Goal: Task Accomplishment & Management: Use online tool/utility

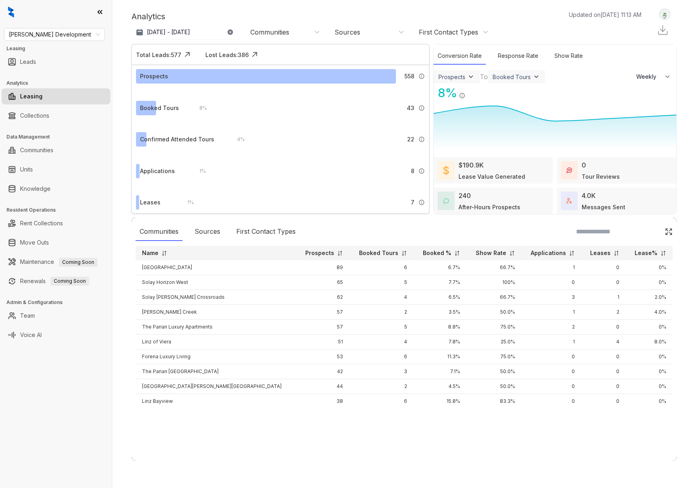
select select "******"
click at [94, 35] on span "[PERSON_NAME] Development" at bounding box center [54, 34] width 91 height 12
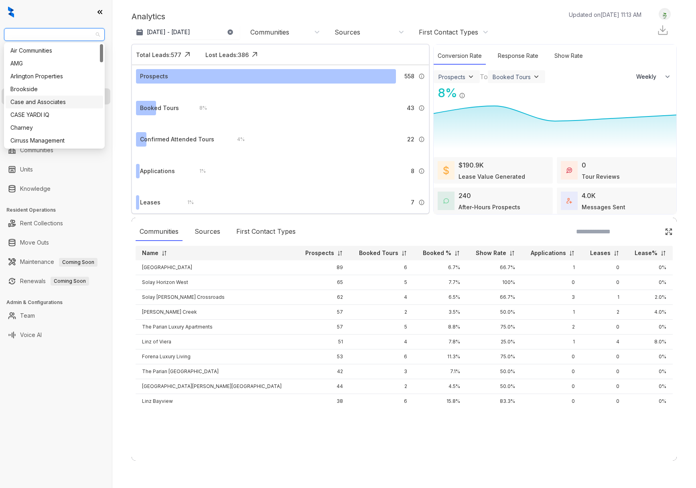
click at [51, 103] on div "Case and Associates" at bounding box center [54, 102] width 88 height 9
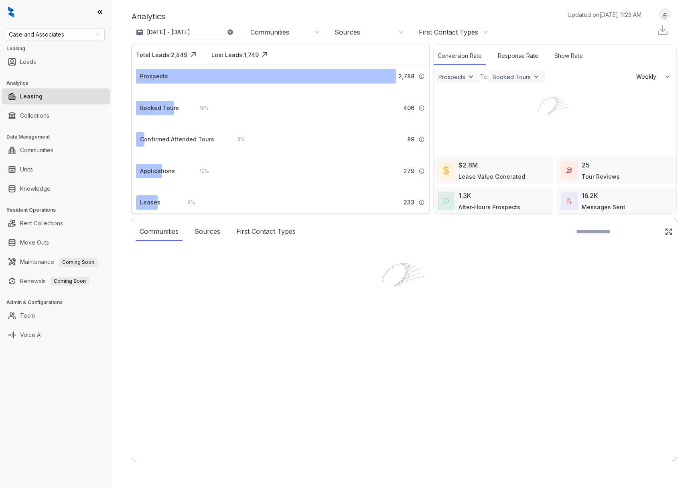
select select "******"
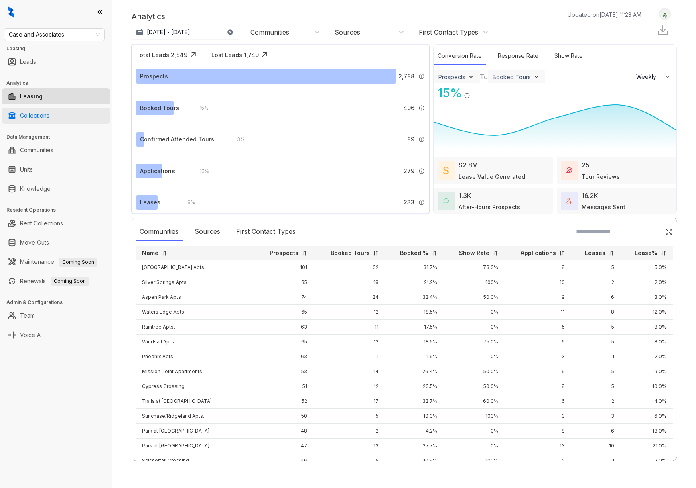
click at [47, 114] on link "Collections" at bounding box center [34, 116] width 29 height 16
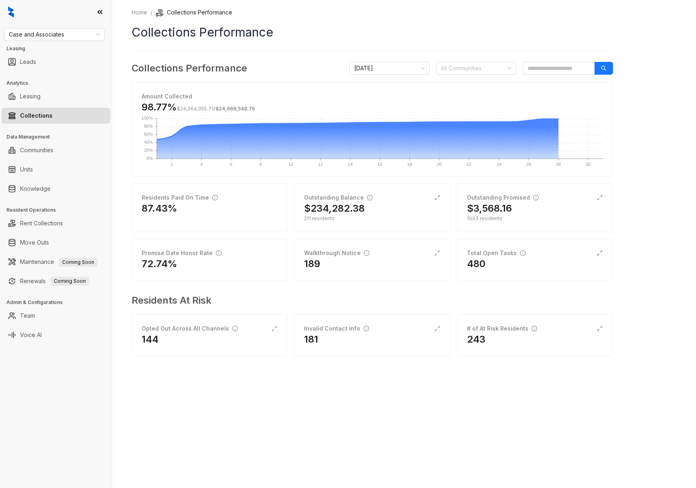
click at [99, 11] on icon at bounding box center [100, 12] width 8 height 8
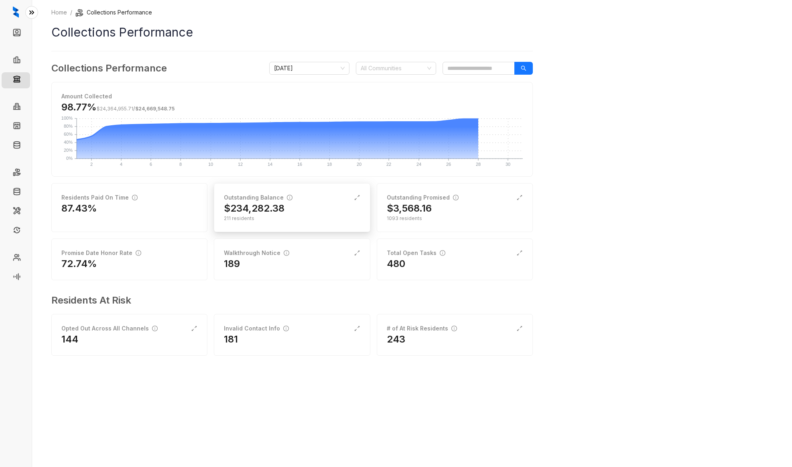
click at [316, 195] on div "Outstanding Balance" at bounding box center [292, 197] width 136 height 9
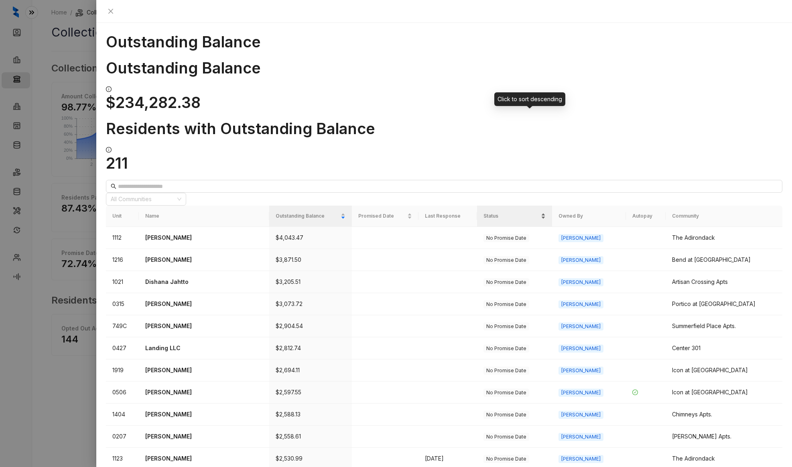
click at [546, 212] on div "Status" at bounding box center [514, 216] width 62 height 8
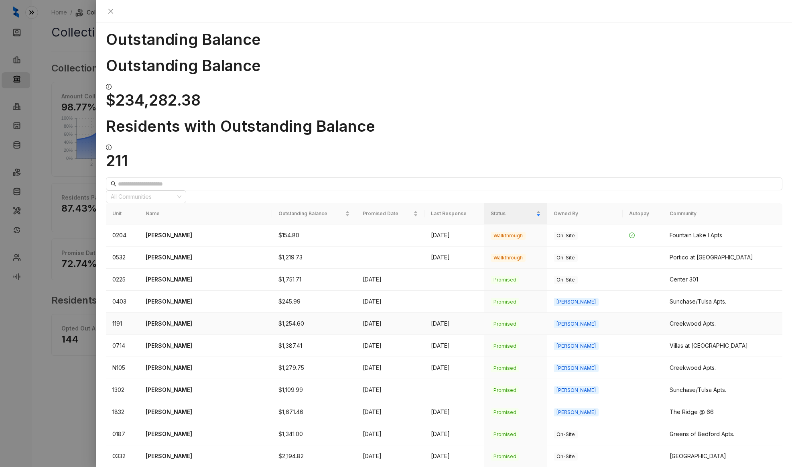
scroll to position [3, 0]
click at [173, 319] on p "Averi McClure" at bounding box center [206, 323] width 120 height 9
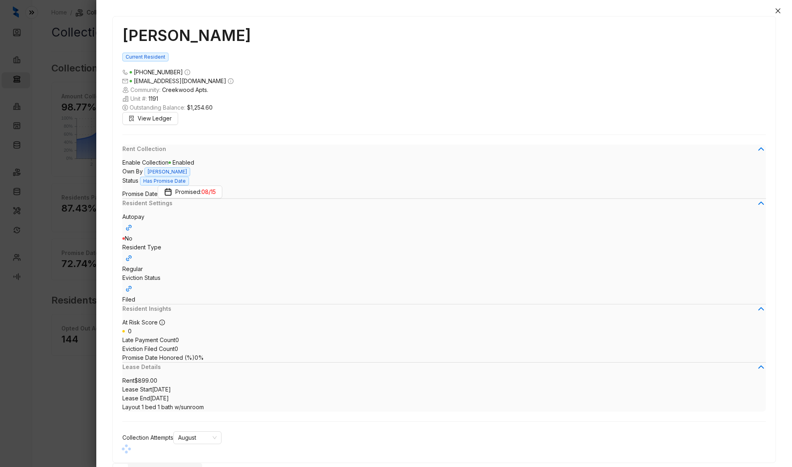
scroll to position [2415, 0]
click at [148, 119] on span "View Ledger" at bounding box center [155, 118] width 34 height 9
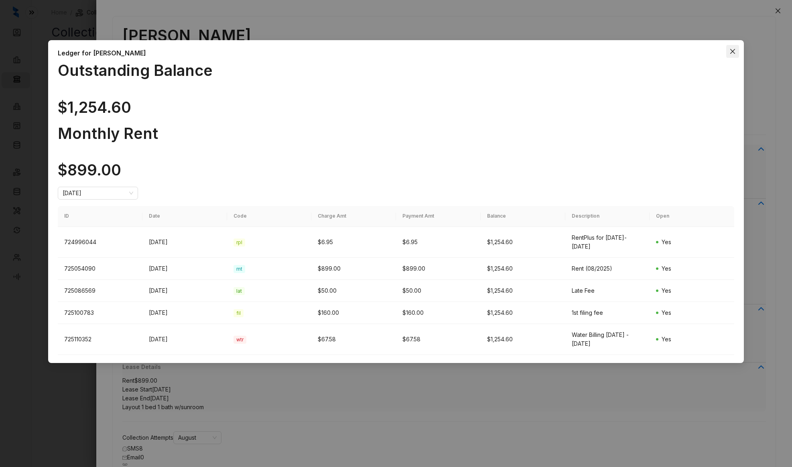
click at [696, 54] on span "Close" at bounding box center [732, 51] width 13 height 6
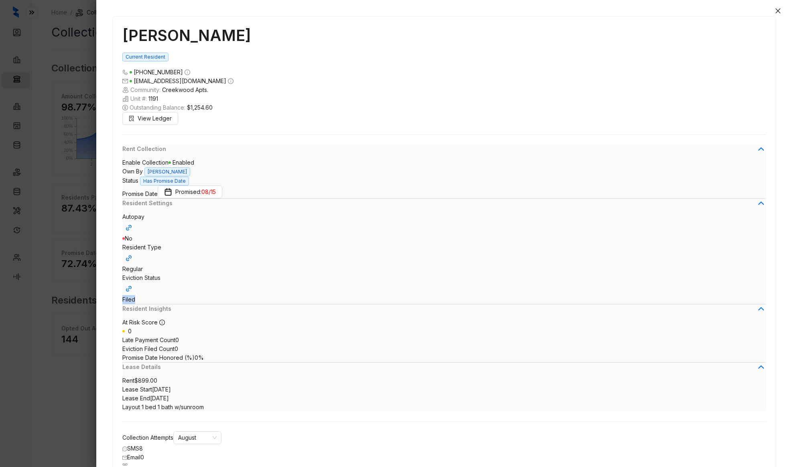
click at [237, 259] on div "Averi McClure Current Resident (918) 986 5507 averilynn02@icloud.com Community:…" at bounding box center [444, 257] width 663 height 483
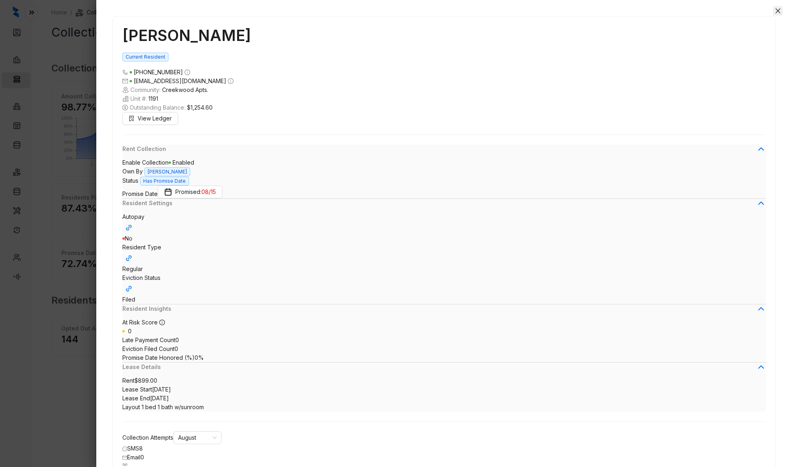
click at [696, 11] on icon "close" at bounding box center [778, 10] width 5 height 5
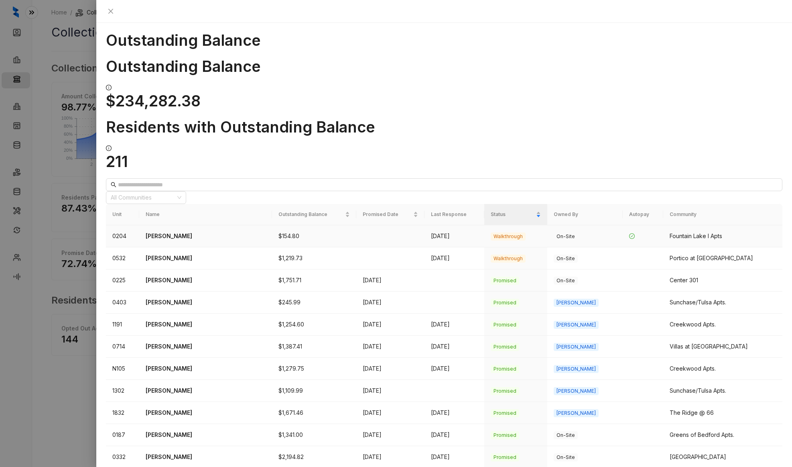
scroll to position [2, 0]
click at [176, 191] on div at bounding box center [142, 196] width 69 height 11
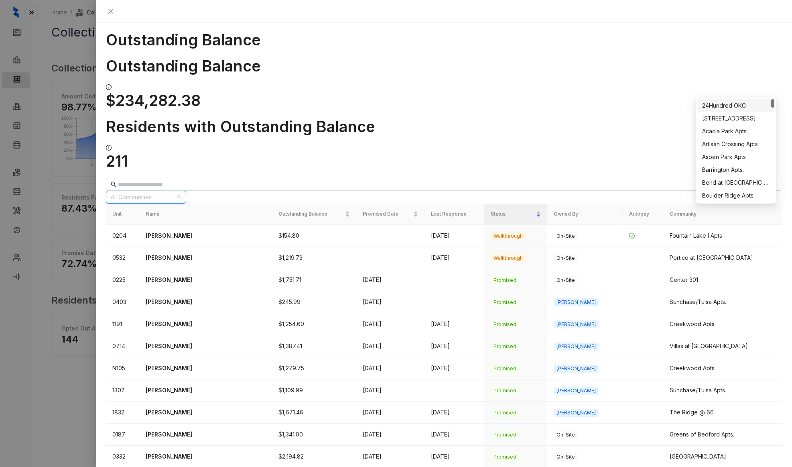
click at [551, 178] on div "All Communities" at bounding box center [444, 191] width 676 height 26
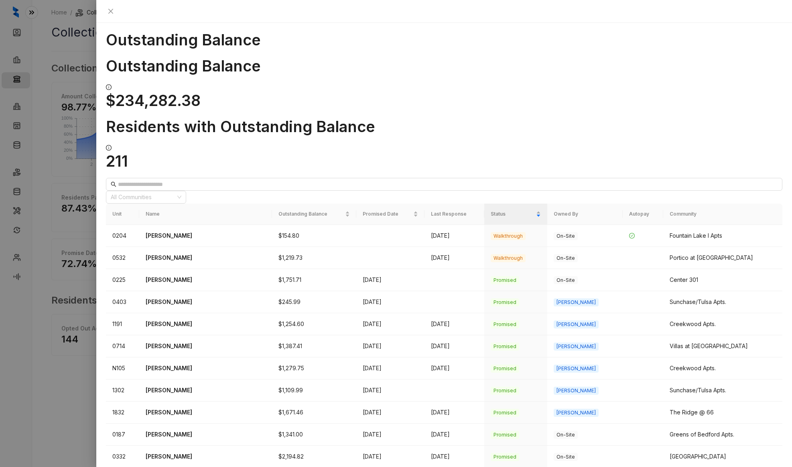
scroll to position [0, 0]
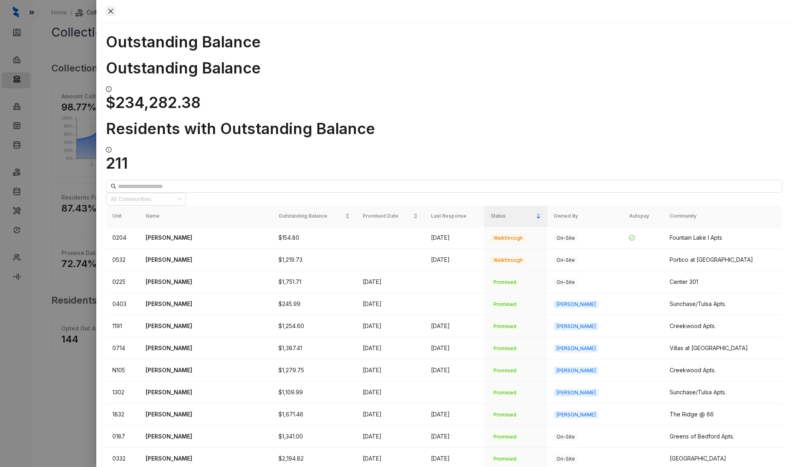
click at [113, 11] on icon "close" at bounding box center [110, 11] width 5 height 5
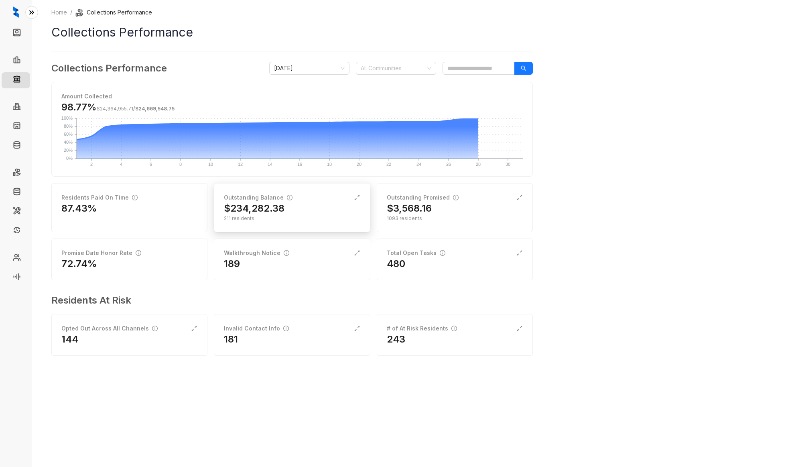
click at [311, 197] on div "Outstanding Balance" at bounding box center [292, 197] width 136 height 9
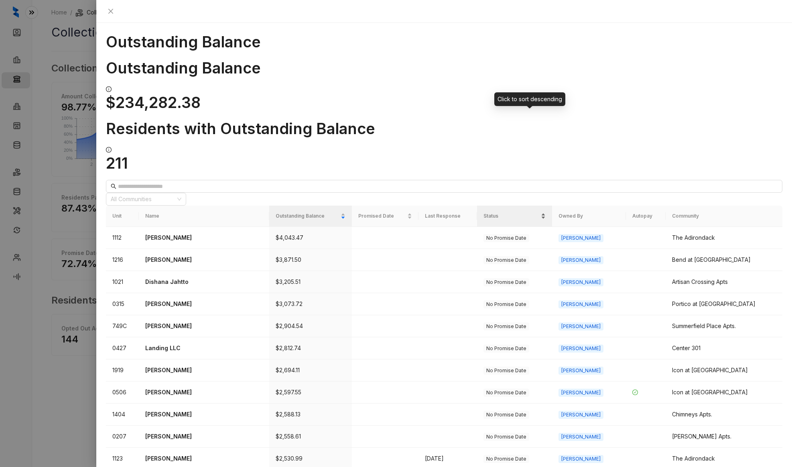
click at [546, 212] on div "Status" at bounding box center [514, 216] width 62 height 8
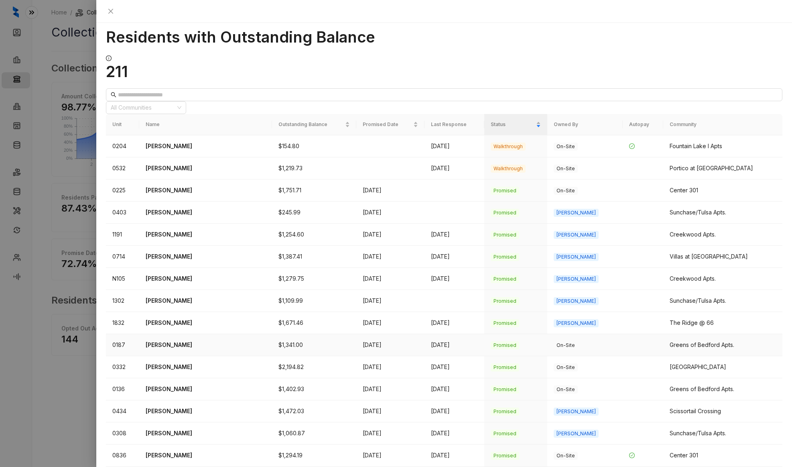
scroll to position [128, 0]
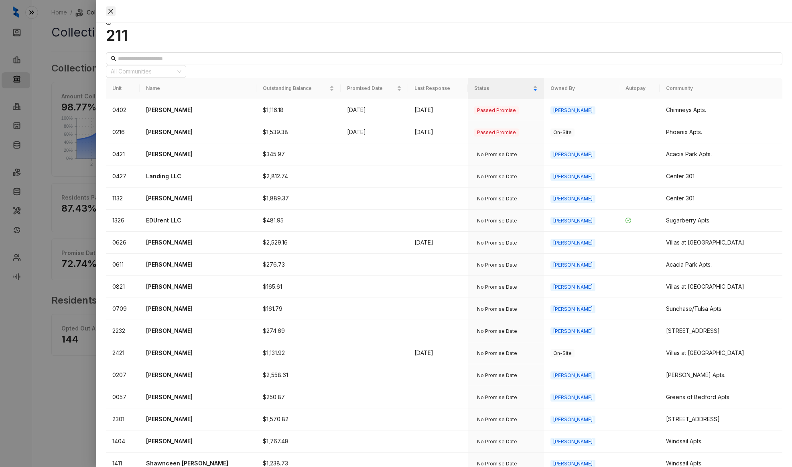
click at [113, 11] on icon "close" at bounding box center [110, 11] width 5 height 5
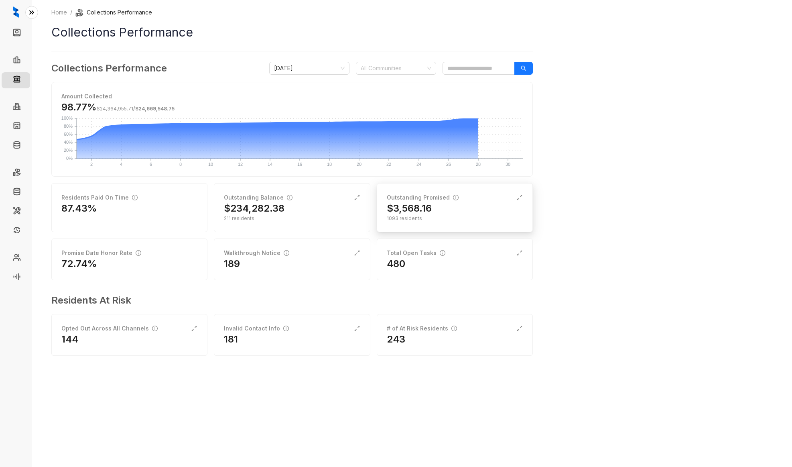
click at [446, 209] on div "$3,568.16" at bounding box center [455, 208] width 136 height 13
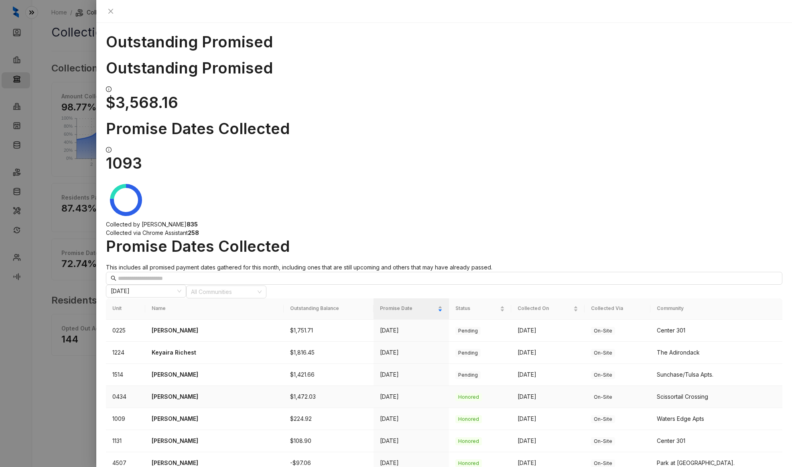
click at [183, 392] on p "Anthony Walker" at bounding box center [215, 396] width 126 height 9
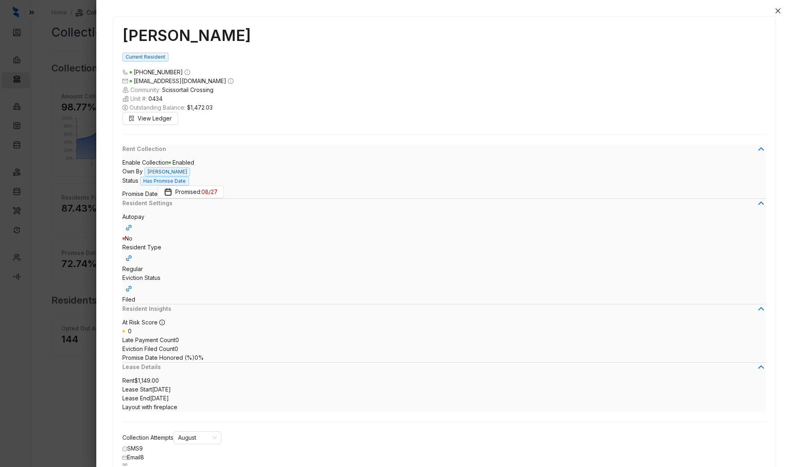
scroll to position [2614, 0]
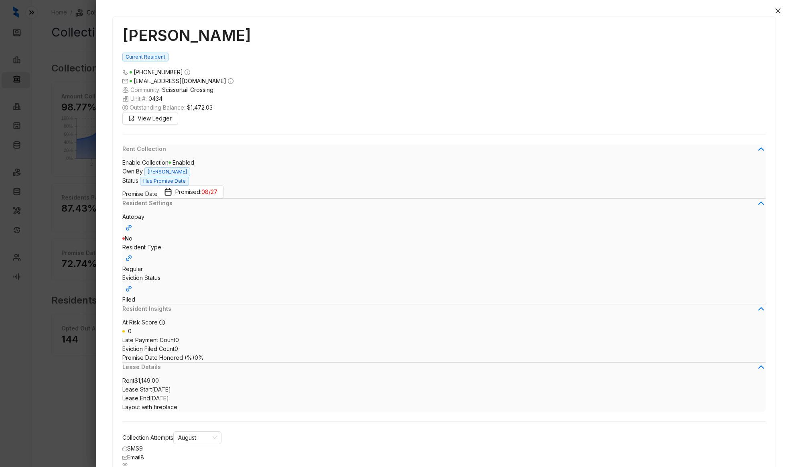
click at [696, 11] on icon "close" at bounding box center [778, 11] width 6 height 6
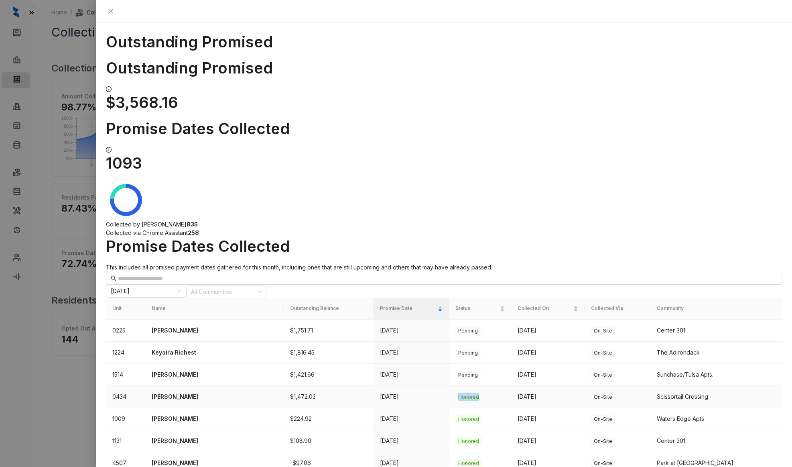
drag, startPoint x: 474, startPoint y: 247, endPoint x: 450, endPoint y: 248, distance: 23.7
click at [450, 386] on td "Honored" at bounding box center [480, 397] width 62 height 22
drag, startPoint x: 531, startPoint y: 246, endPoint x: 516, endPoint y: 246, distance: 15.6
click at [516, 386] on td "Aug 19" at bounding box center [548, 397] width 74 height 22
click at [494, 386] on td "Honored" at bounding box center [480, 397] width 62 height 22
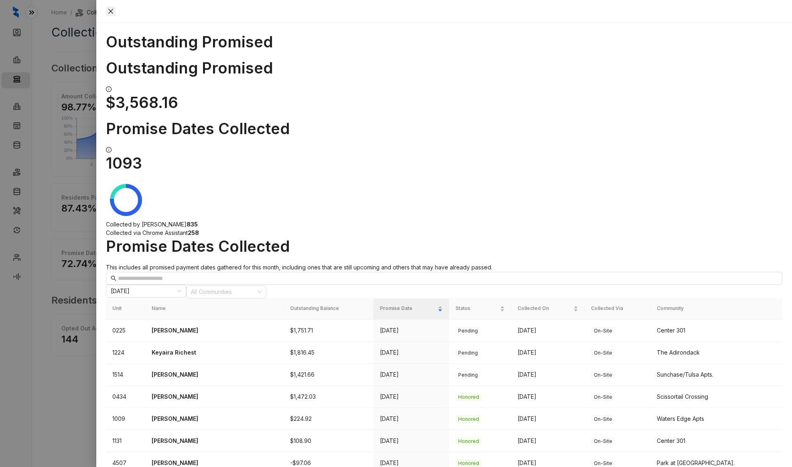
click at [114, 12] on icon "close" at bounding box center [111, 11] width 6 height 6
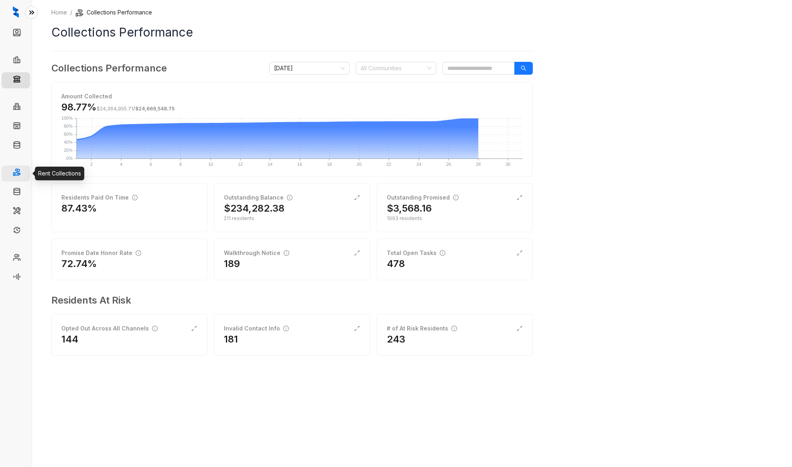
click at [25, 173] on link "Rent Collections" at bounding box center [46, 173] width 43 height 16
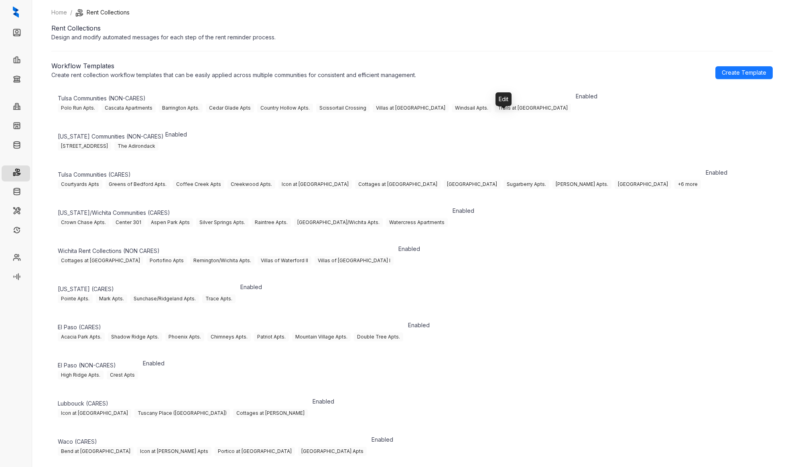
click at [592, 112] on icon "button" at bounding box center [596, 106] width 9 height 9
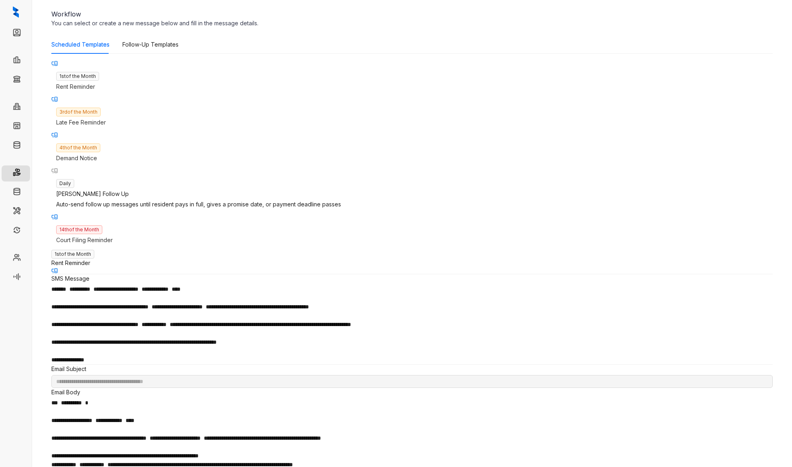
scroll to position [65, 0]
click at [148, 118] on p "Late Fee Reminder" at bounding box center [412, 122] width 712 height 9
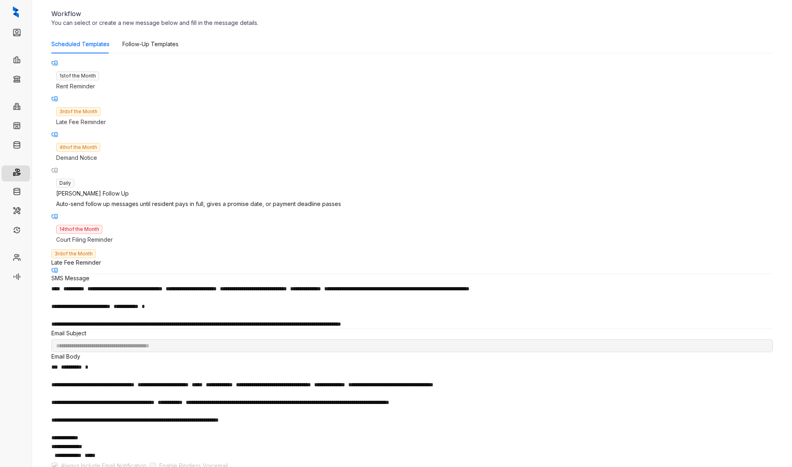
click at [147, 153] on p "Demand Notice" at bounding box center [412, 157] width 712 height 9
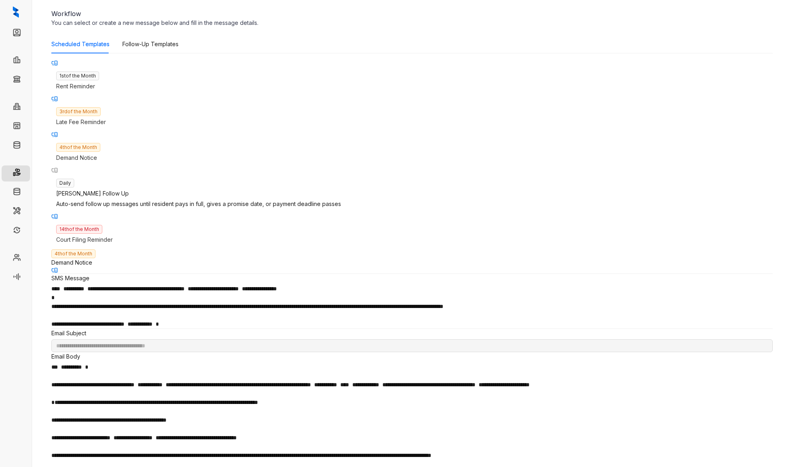
click at [140, 181] on div "Daily Kelsey Follow Up Auto-send follow up messages until resident pays in full…" at bounding box center [411, 193] width 721 height 40
click at [145, 219] on div "14th of the Month Court Filing Reminder" at bounding box center [411, 233] width 721 height 29
type input "**********"
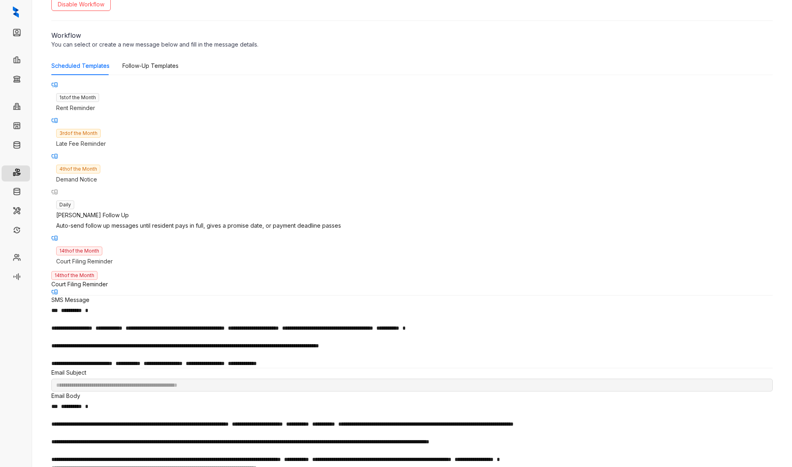
scroll to position [0, 0]
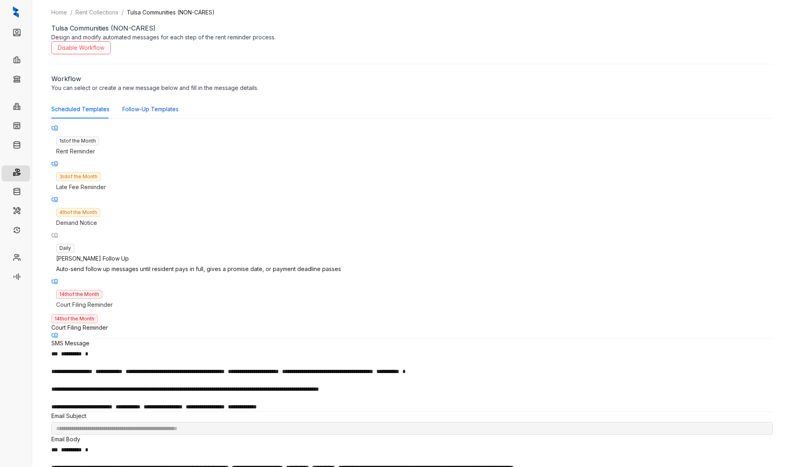
click at [166, 111] on div "Follow-Up Templates" at bounding box center [150, 109] width 56 height 9
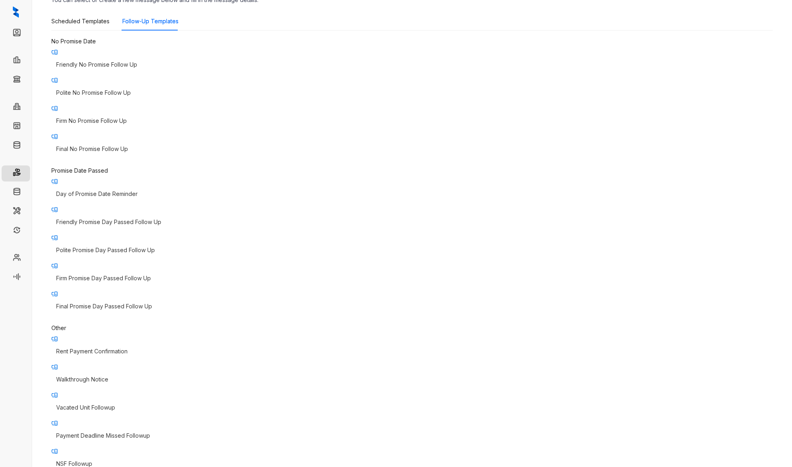
scroll to position [89, 0]
click at [104, 65] on p "Friendly No Promise Follow Up" at bounding box center [412, 63] width 712 height 9
click at [110, 87] on p "Polite No Promise Follow Up" at bounding box center [412, 91] width 712 height 9
click at [116, 116] on p "Firm No Promise Follow Up" at bounding box center [412, 120] width 712 height 9
click at [120, 144] on p "Final No Promise Follow Up" at bounding box center [412, 148] width 712 height 9
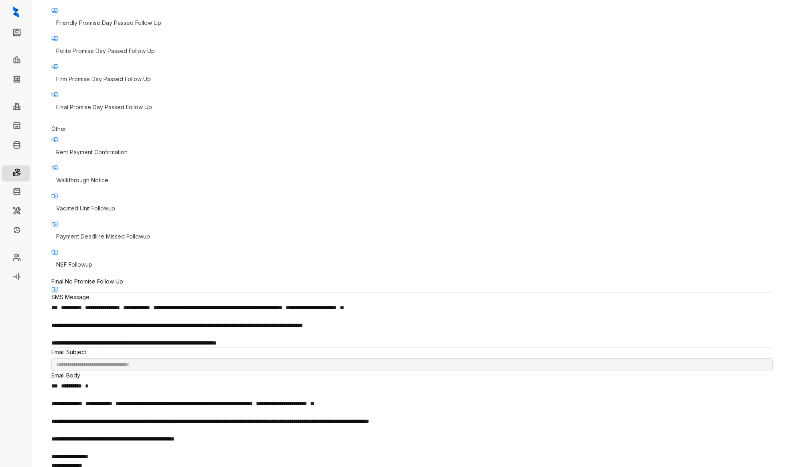
scroll to position [288, 0]
click at [118, 152] on div "Rent Payment Confirmation" at bounding box center [411, 151] width 721 height 18
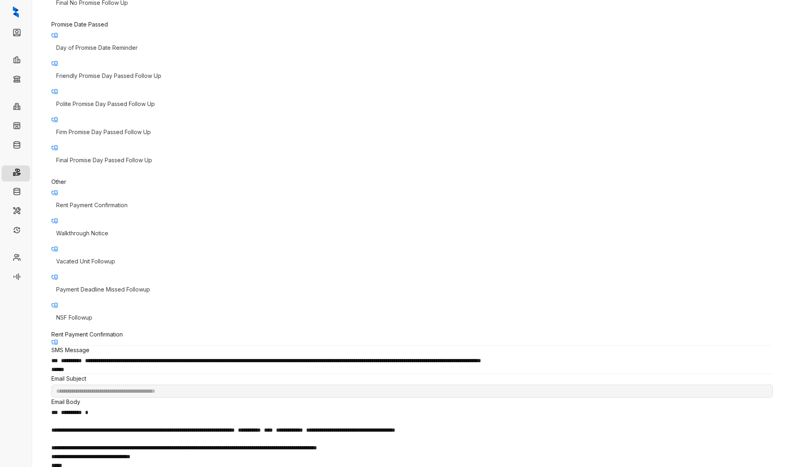
scroll to position [229, 0]
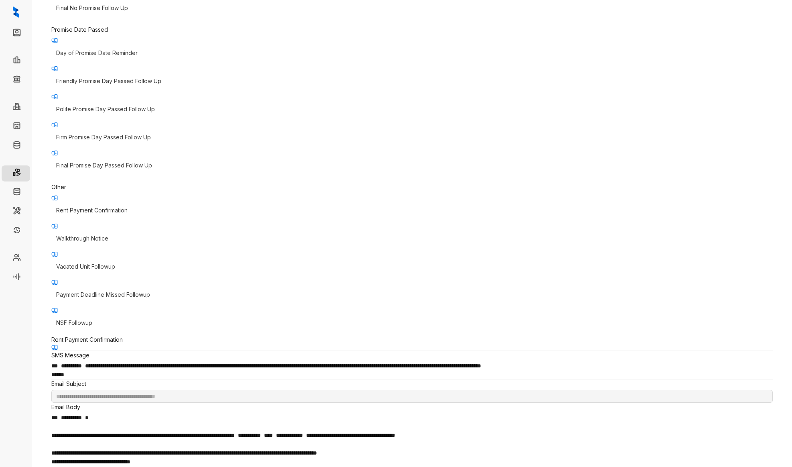
click at [112, 229] on div "Walkthrough Notice" at bounding box center [411, 238] width 721 height 18
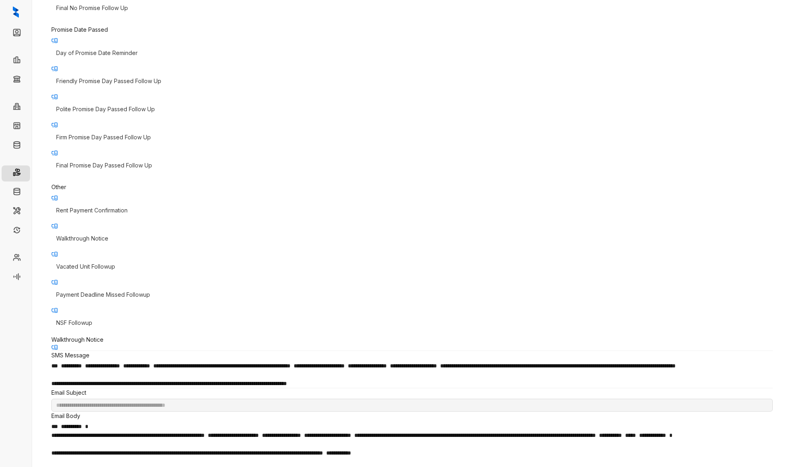
click at [116, 257] on div "Vacated Unit Followup" at bounding box center [411, 266] width 721 height 18
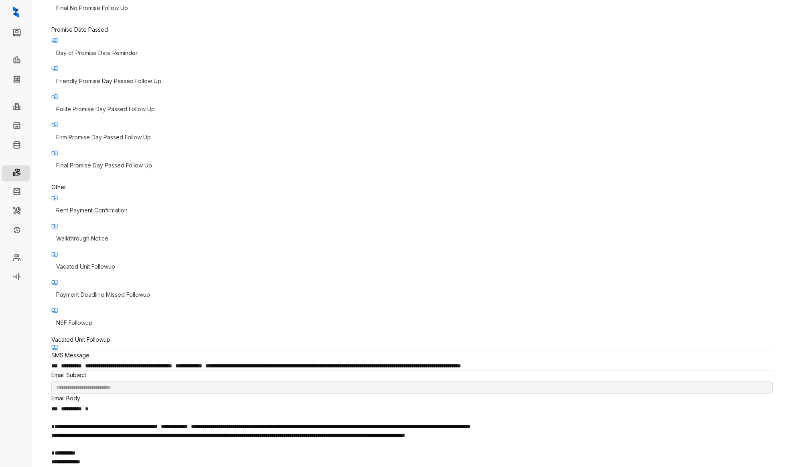
click at [124, 290] on p "Payment Deadline Missed Followup" at bounding box center [412, 294] width 712 height 9
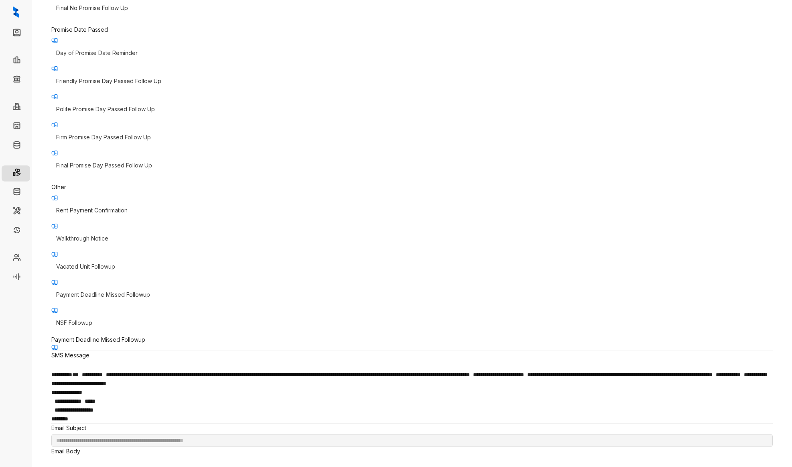
click at [123, 313] on div "NSF Followup" at bounding box center [411, 322] width 721 height 18
type input "**********"
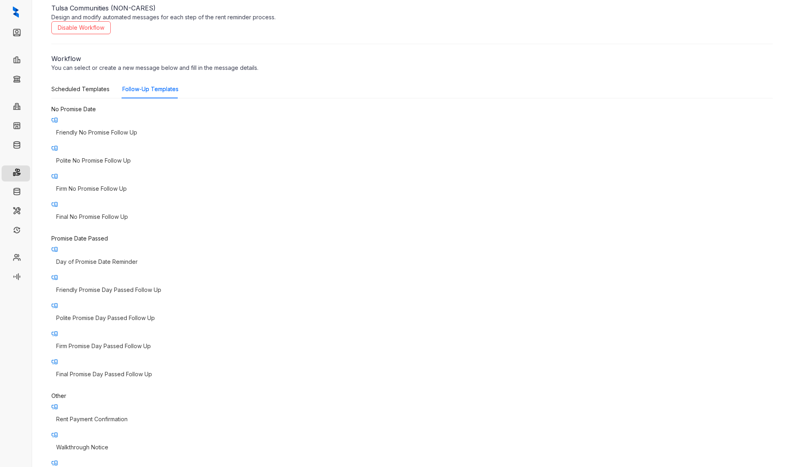
scroll to position [0, 0]
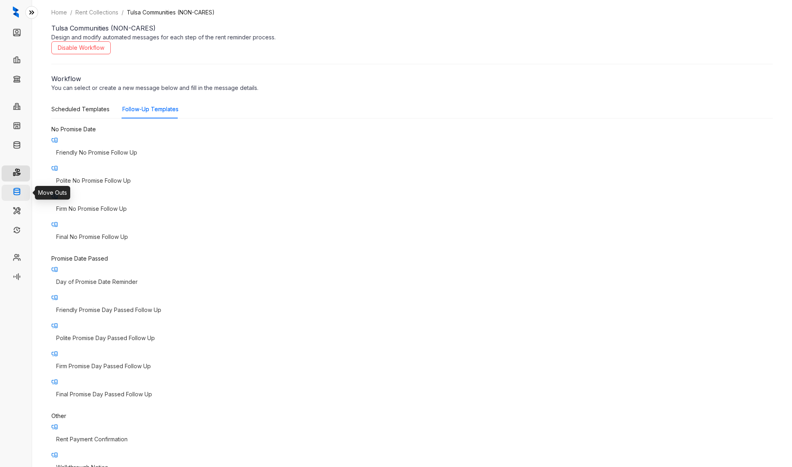
click at [25, 191] on link "Move Outs" at bounding box center [39, 193] width 29 height 16
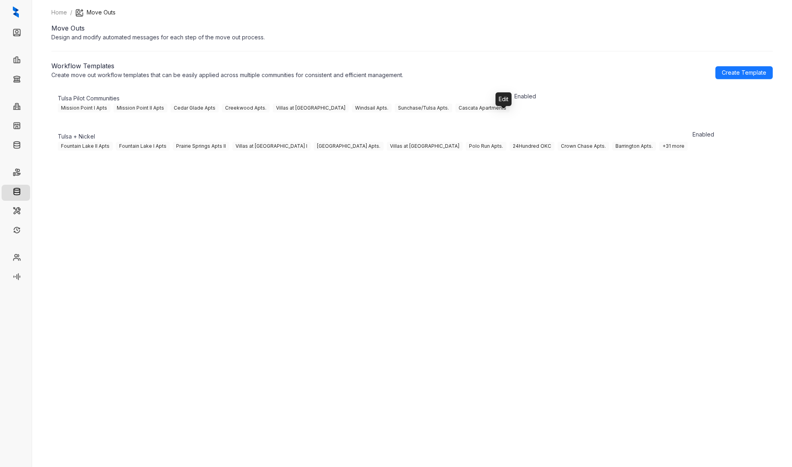
click at [531, 112] on icon "button" at bounding box center [535, 106] width 9 height 9
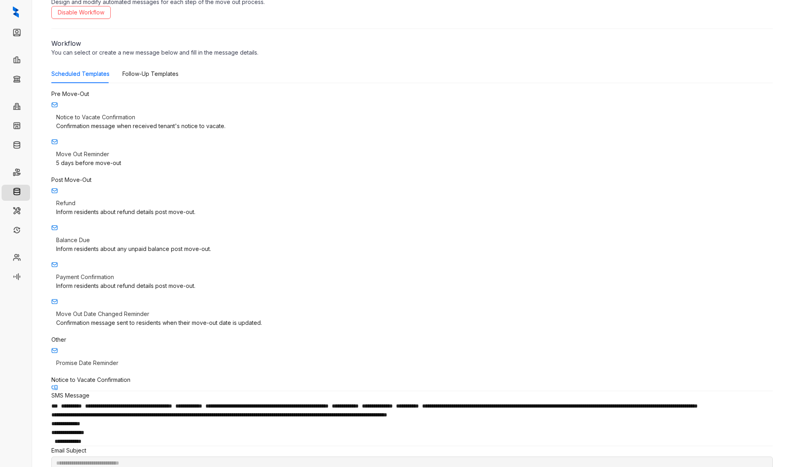
scroll to position [41, 0]
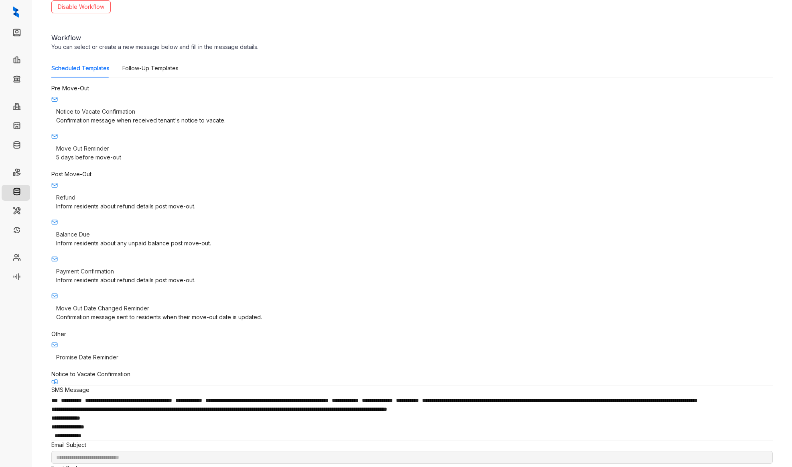
click at [145, 149] on p "Move Out Reminder" at bounding box center [412, 148] width 712 height 9
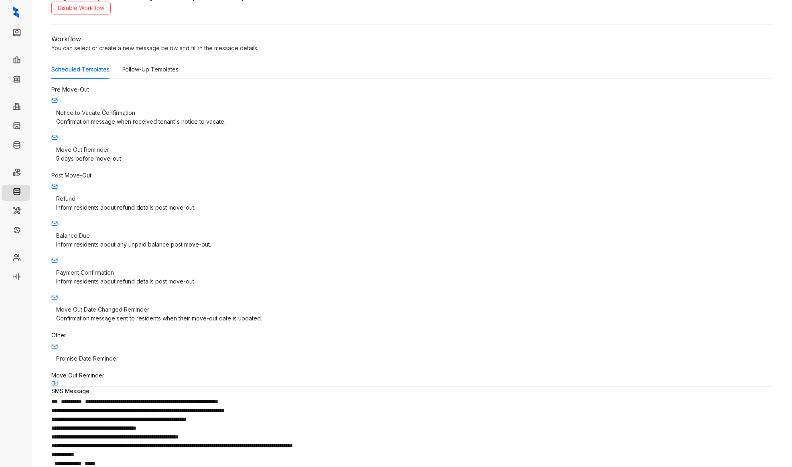
click at [138, 203] on div "Inform residents about refund details post move-out." at bounding box center [412, 207] width 712 height 9
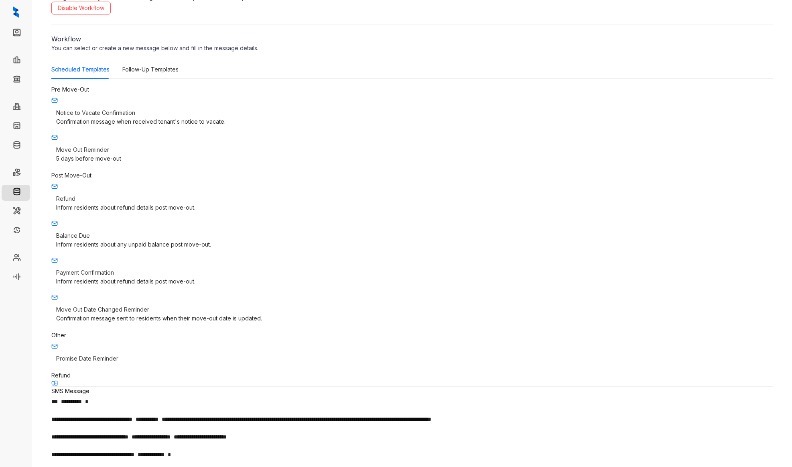
click at [138, 231] on p "Balance Due" at bounding box center [412, 235] width 712 height 9
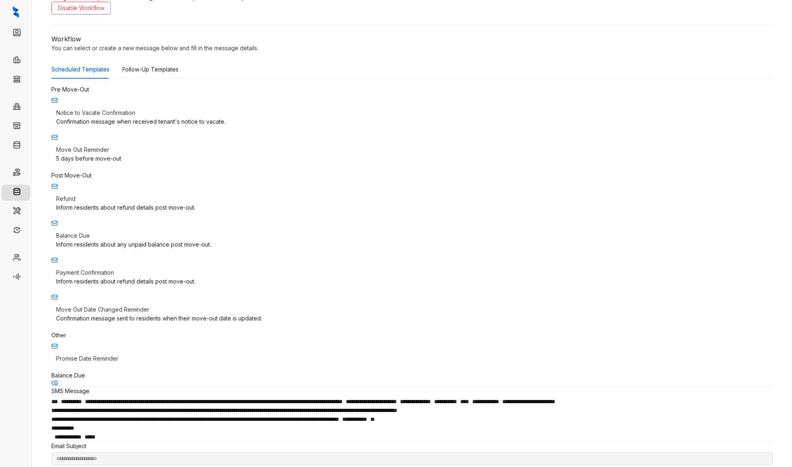
click at [129, 273] on p "Payment Confirmation" at bounding box center [412, 272] width 712 height 9
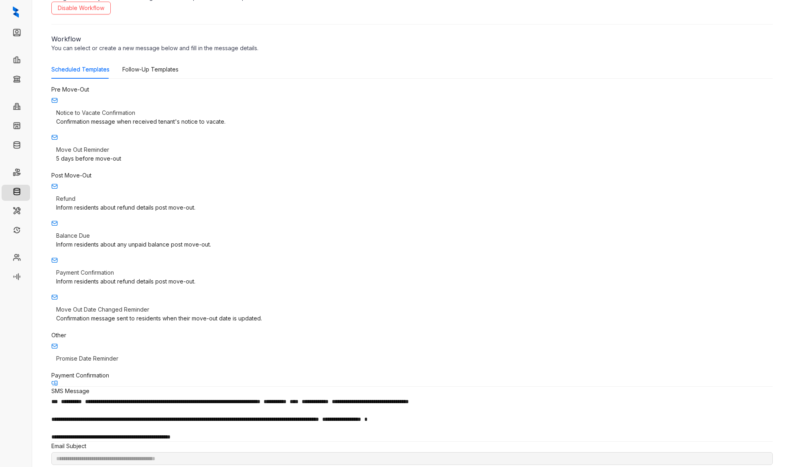
click at [131, 311] on p "Move Out Date Changed Reminder" at bounding box center [412, 309] width 712 height 9
type input "**********"
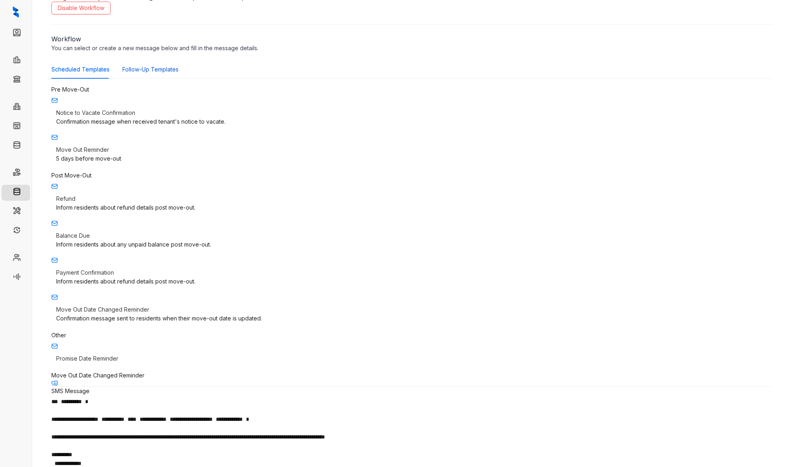
click at [153, 73] on div "Follow-Up Templates" at bounding box center [150, 69] width 56 height 9
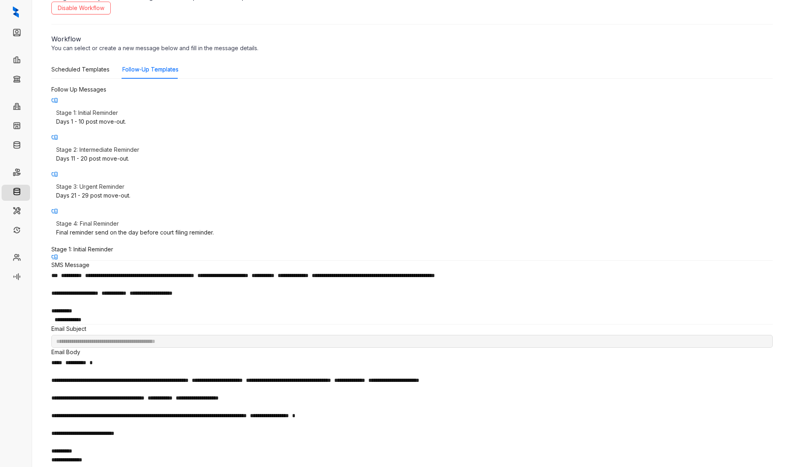
click at [138, 147] on p "Stage 2: Intermediate Reminder" at bounding box center [412, 149] width 712 height 9
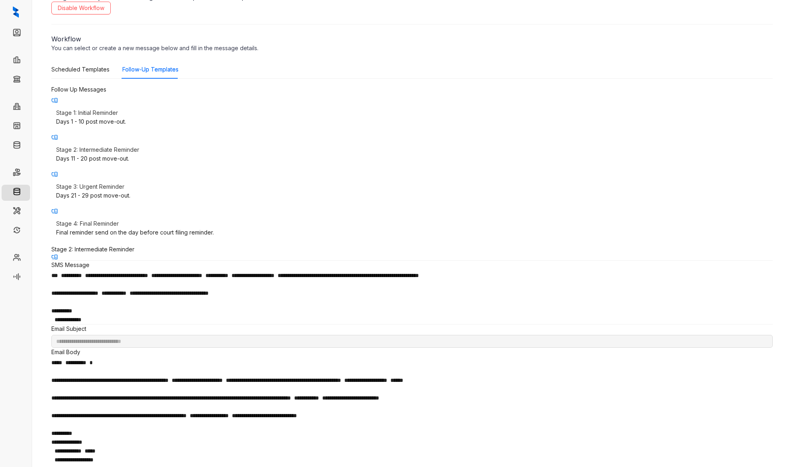
click at [138, 191] on div "Days 21 - 29 post move-out." at bounding box center [412, 195] width 712 height 9
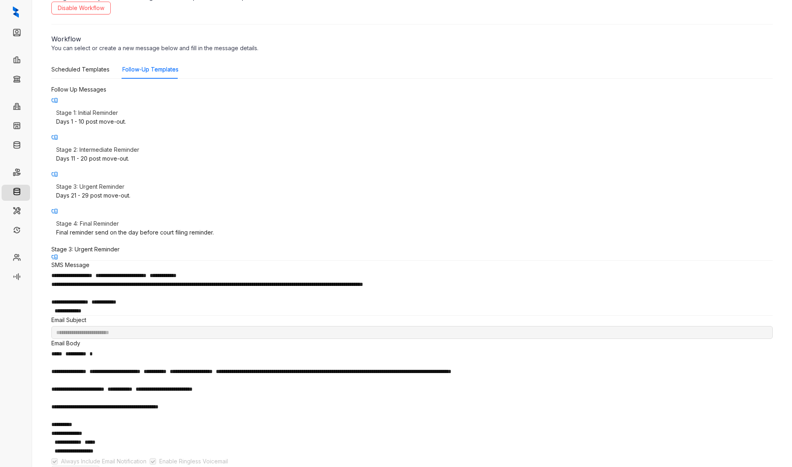
click at [129, 219] on p "Stage 4: Final Reminder" at bounding box center [412, 223] width 712 height 9
type input "**********"
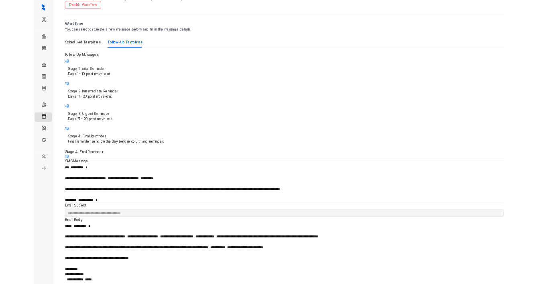
scroll to position [0, 0]
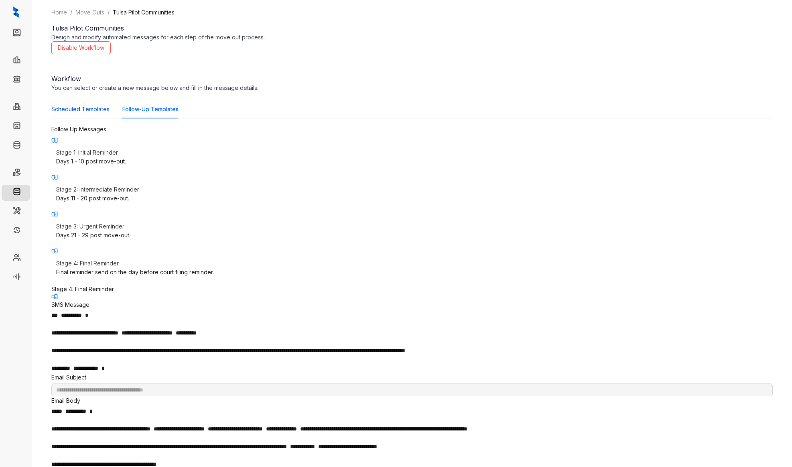
click at [89, 112] on div "Scheduled Templates" at bounding box center [80, 109] width 58 height 9
type input "**********"
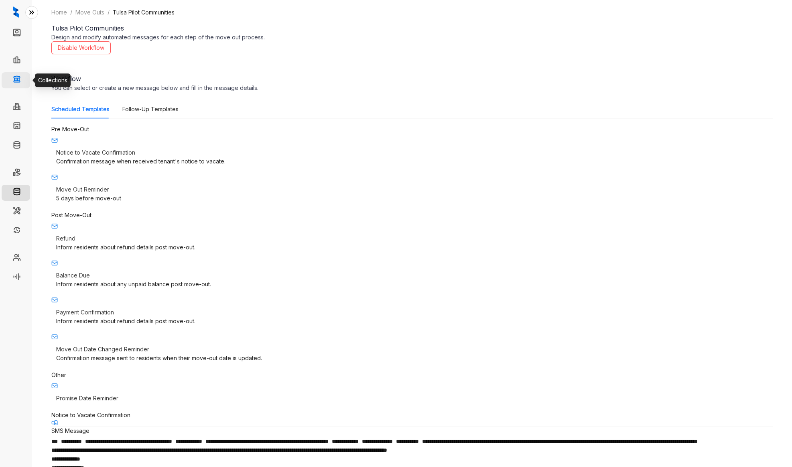
click at [25, 77] on link "Collections" at bounding box center [39, 80] width 29 height 16
